Goal: Information Seeking & Learning: Compare options

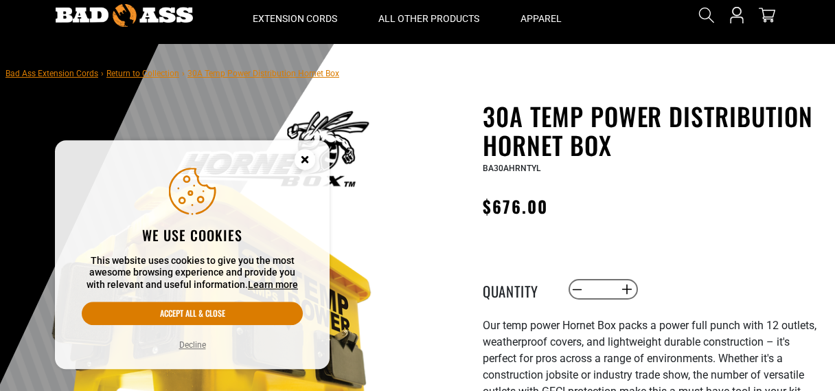
scroll to position [97, 0]
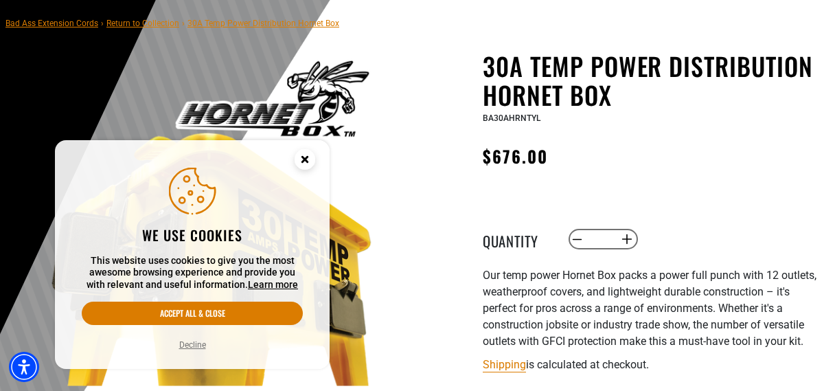
click at [307, 164] on circle "Cookie Consent" at bounding box center [305, 159] width 21 height 21
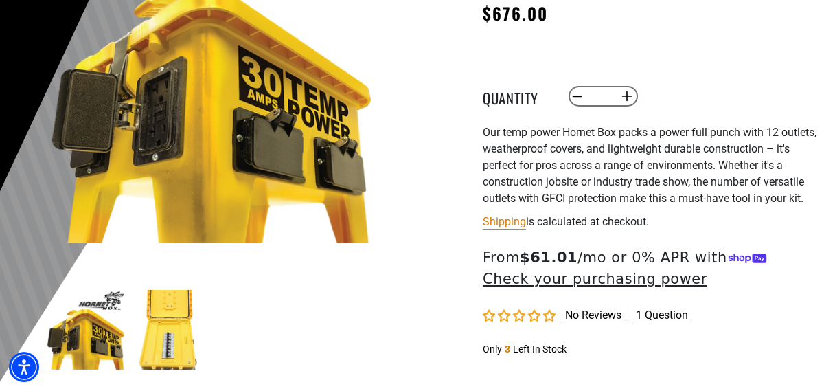
scroll to position [292, 0]
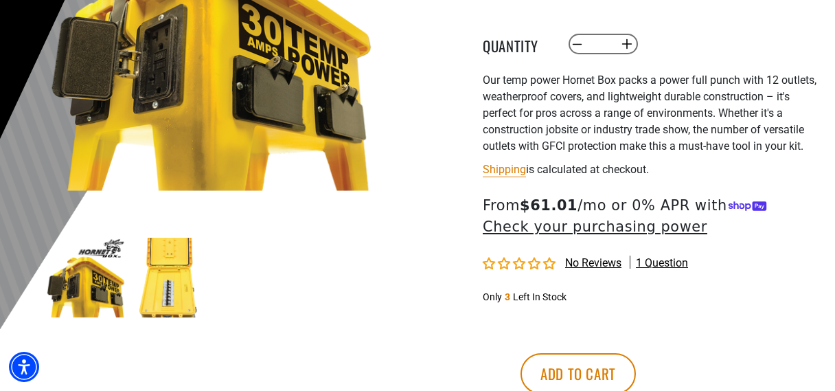
click at [71, 299] on img at bounding box center [86, 278] width 80 height 80
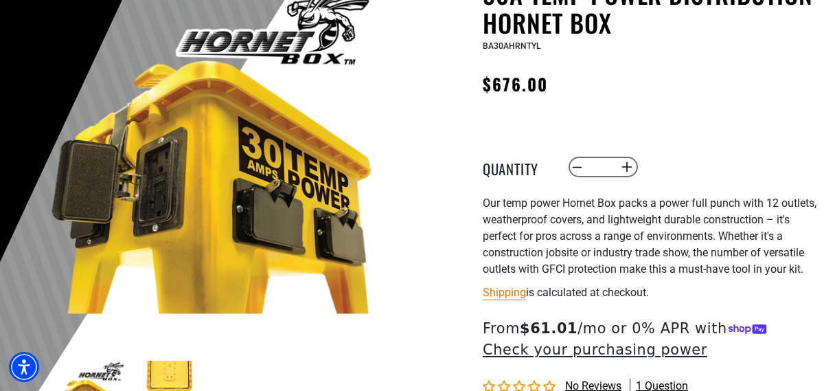
scroll to position [0, 0]
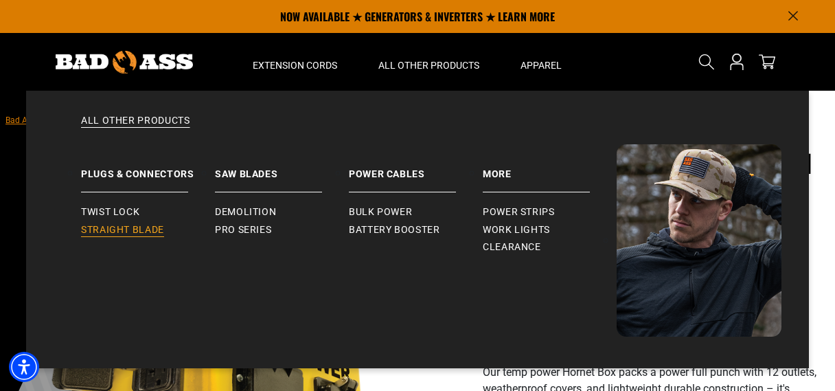
click at [153, 233] on span "Straight Blade" at bounding box center [122, 230] width 83 height 12
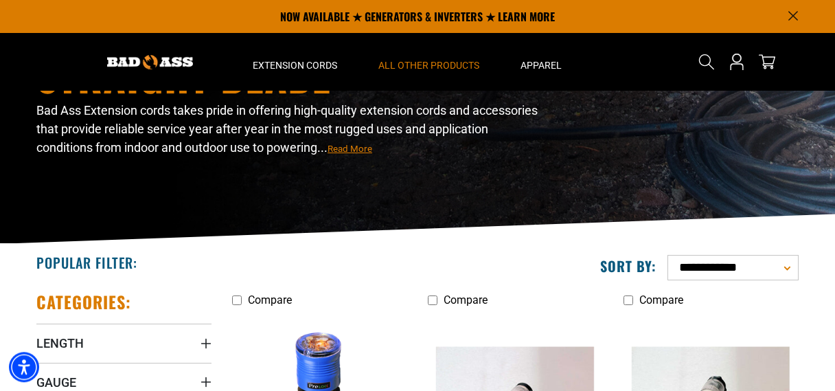
scroll to position [97, 0]
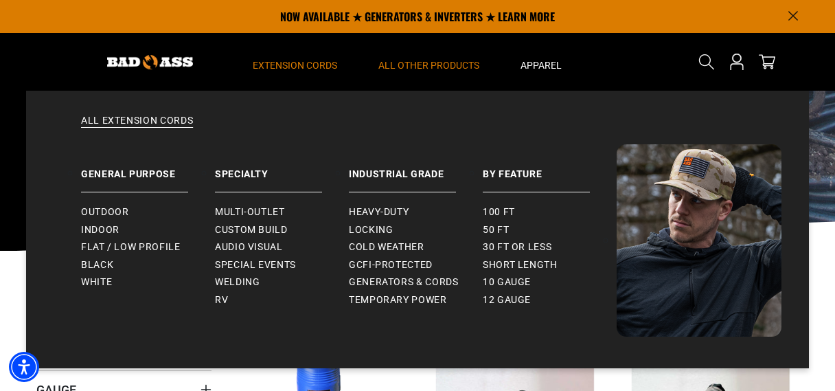
click at [308, 56] on summary "Extension Cords" at bounding box center [295, 62] width 126 height 58
click at [98, 210] on span "Outdoor" at bounding box center [104, 212] width 47 height 12
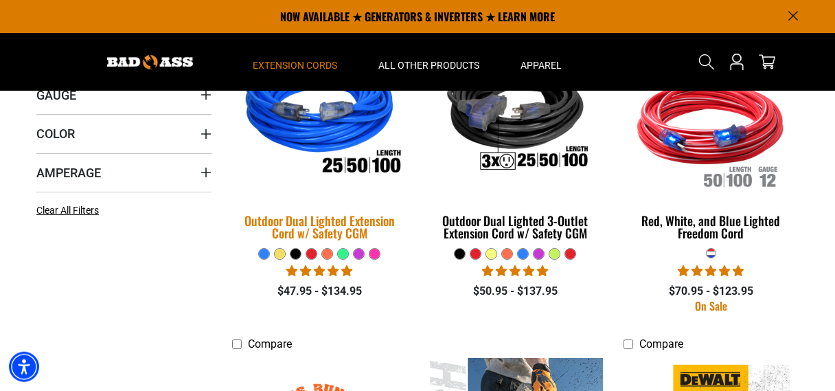
scroll to position [292, 0]
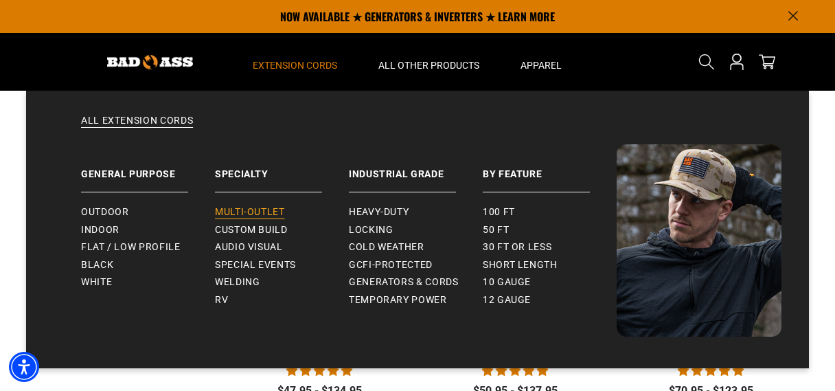
click at [273, 212] on span "Multi-Outlet" at bounding box center [250, 212] width 70 height 12
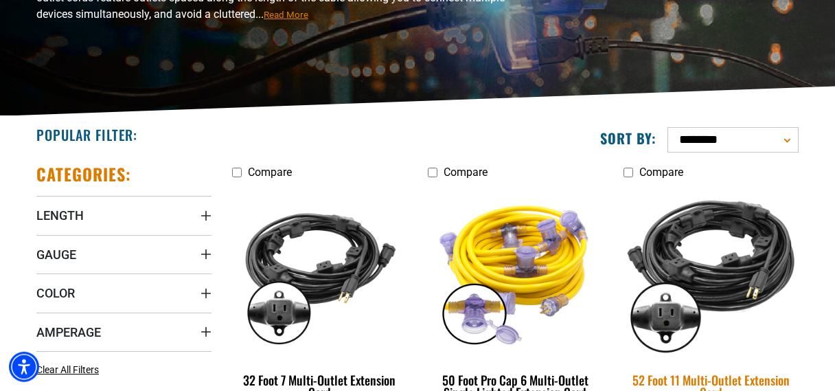
scroll to position [292, 0]
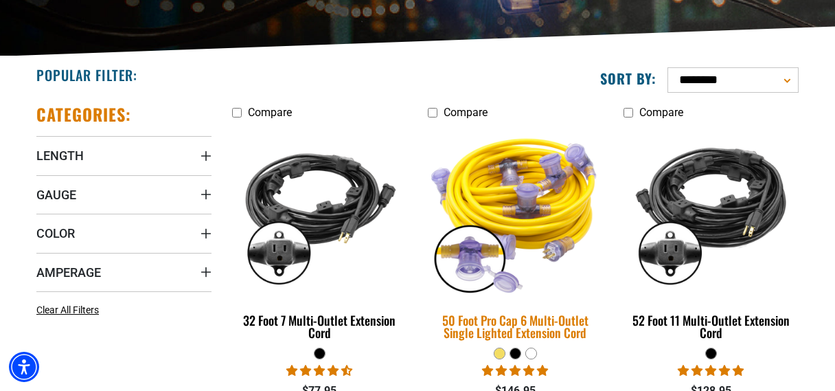
click at [534, 216] on img at bounding box center [515, 212] width 192 height 176
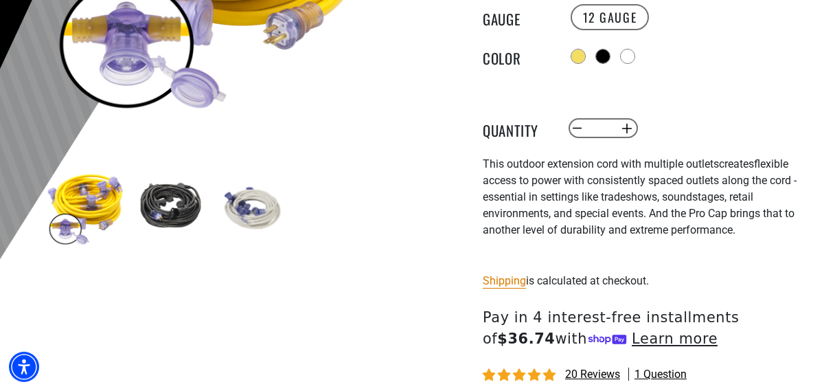
scroll to position [390, 0]
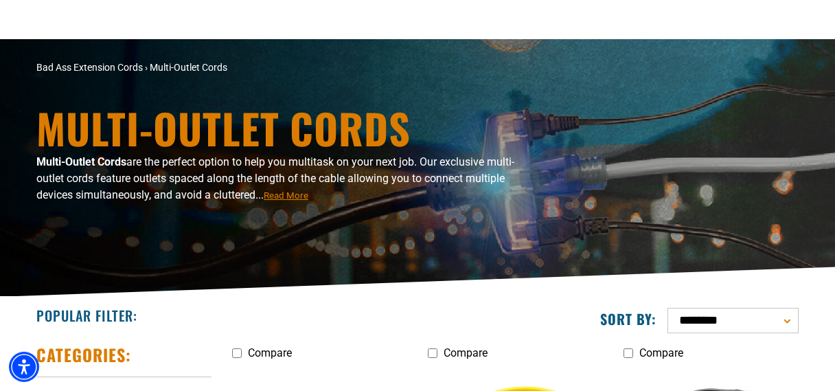
scroll to position [194, 0]
